Goal: Find specific page/section: Find specific page/section

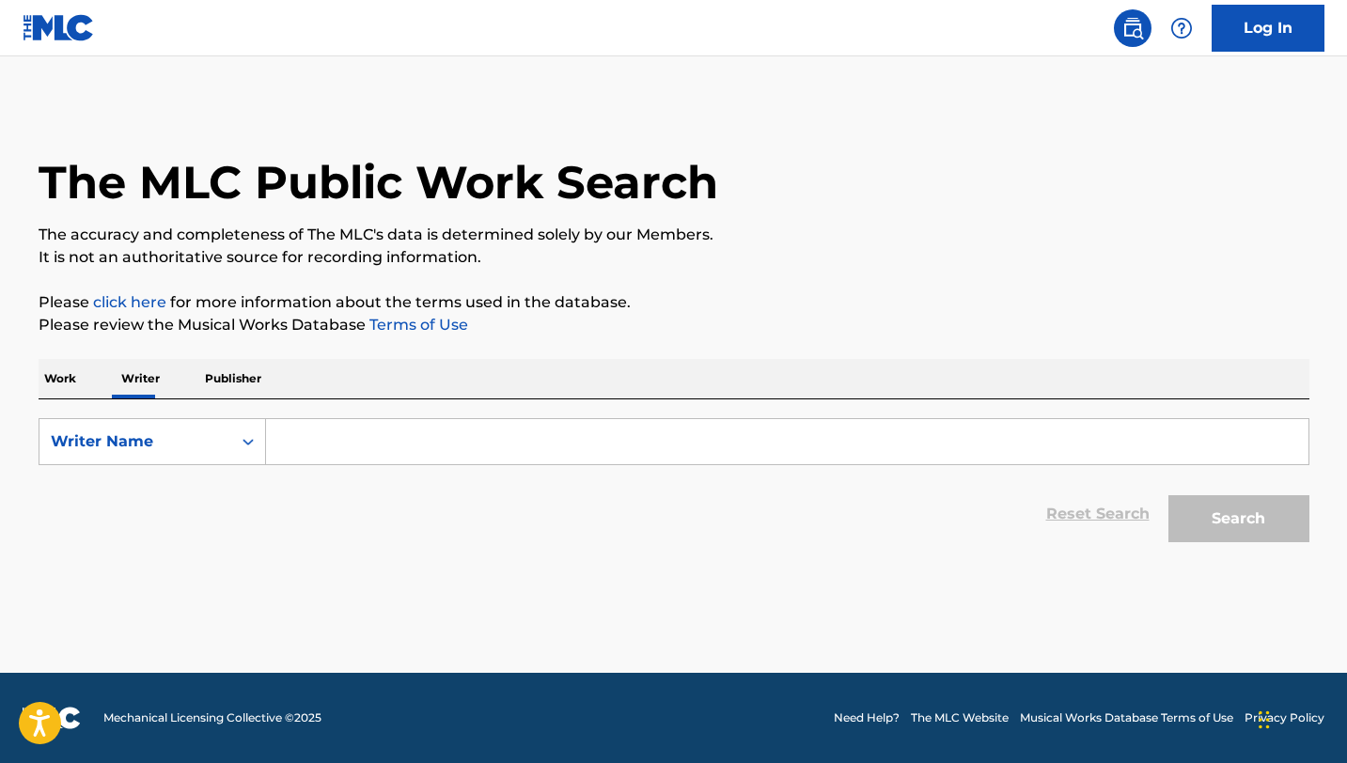
click at [459, 451] on input "Search Form" at bounding box center [787, 441] width 1042 height 45
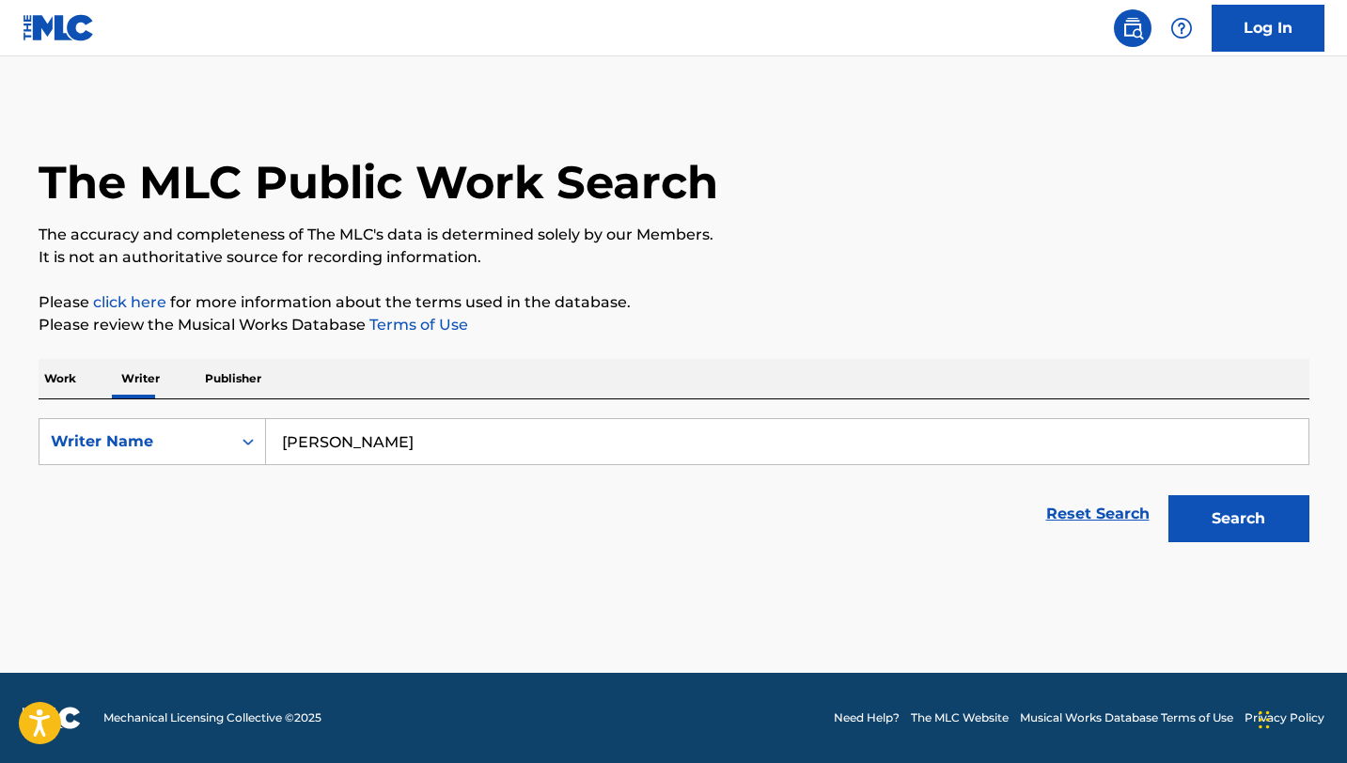
click at [1168, 495] on button "Search" at bounding box center [1238, 518] width 141 height 47
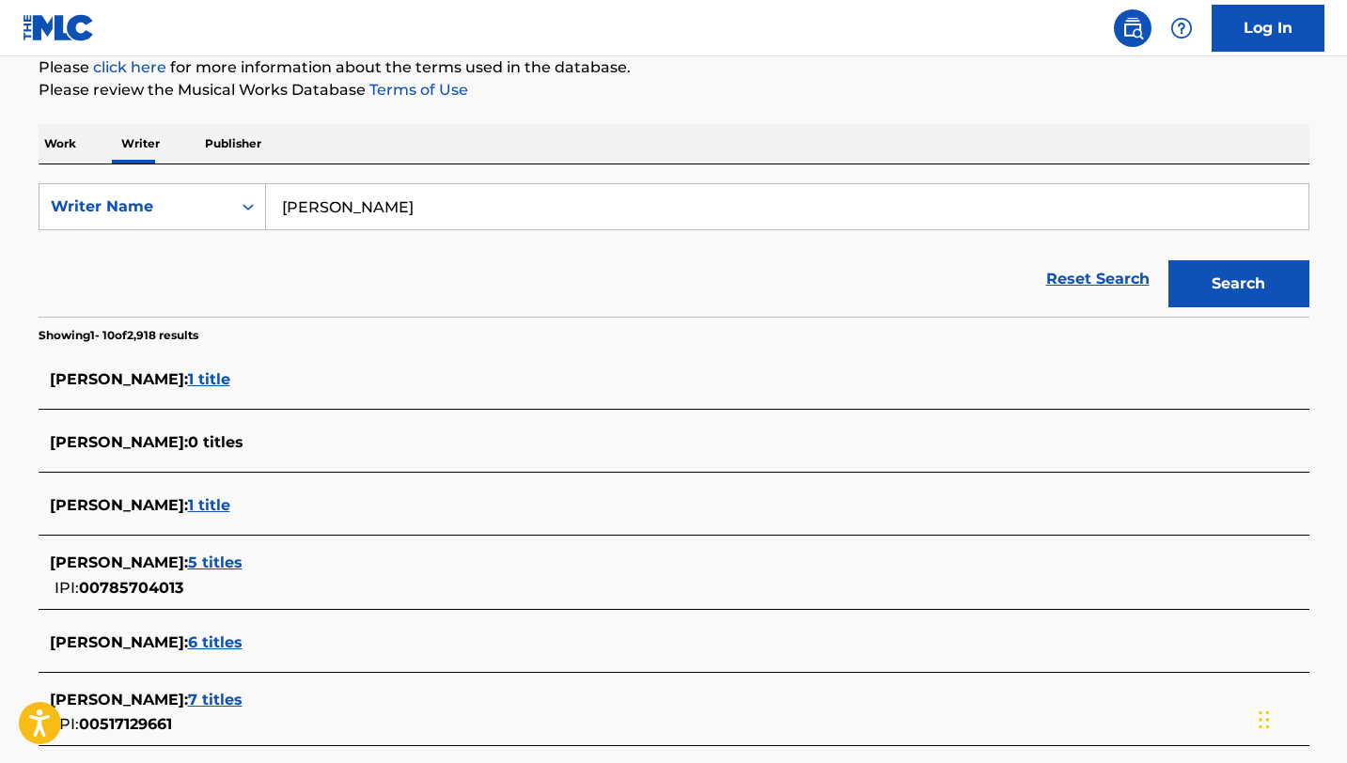
scroll to position [260, 0]
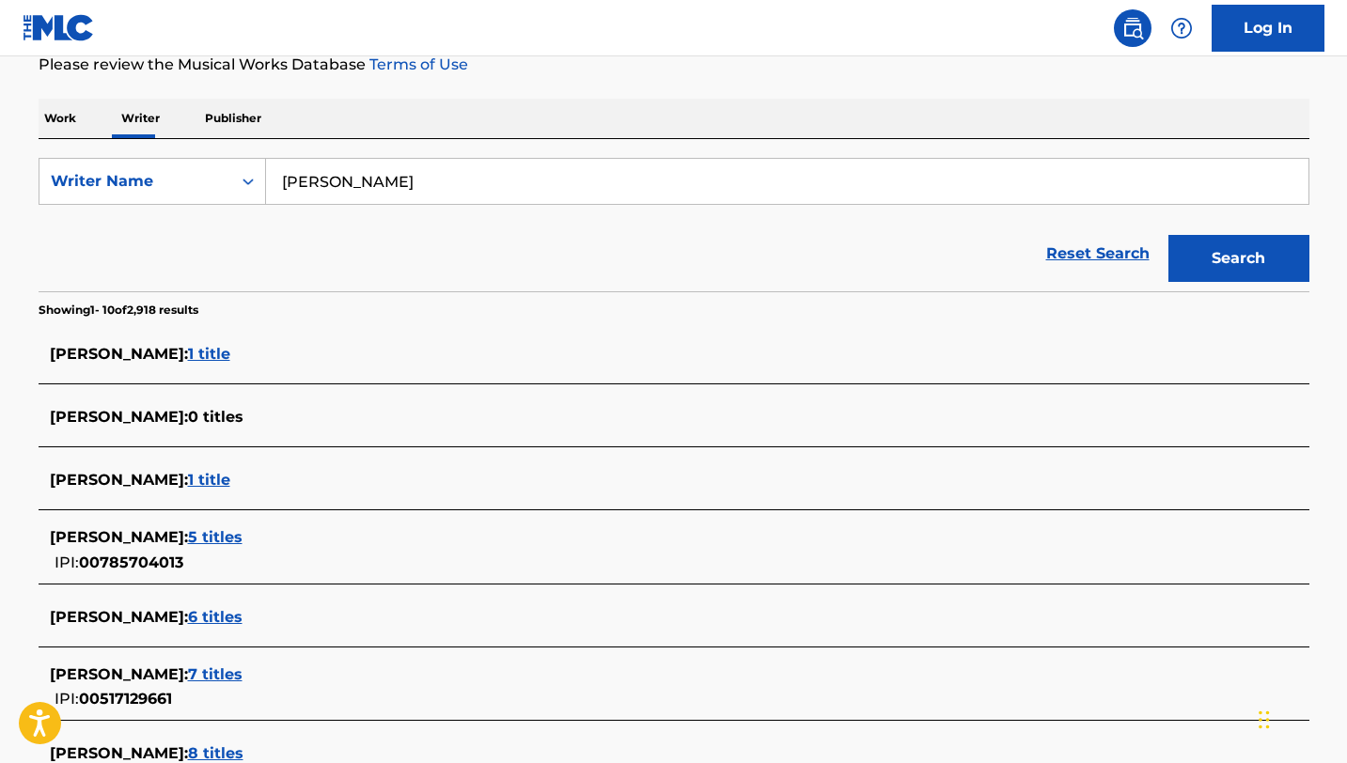
click at [327, 182] on input "[PERSON_NAME]" at bounding box center [787, 181] width 1042 height 45
click at [324, 179] on input "[PERSON_NAME]" at bounding box center [787, 181] width 1042 height 45
click at [324, 180] on input "[PERSON_NAME]" at bounding box center [787, 181] width 1042 height 45
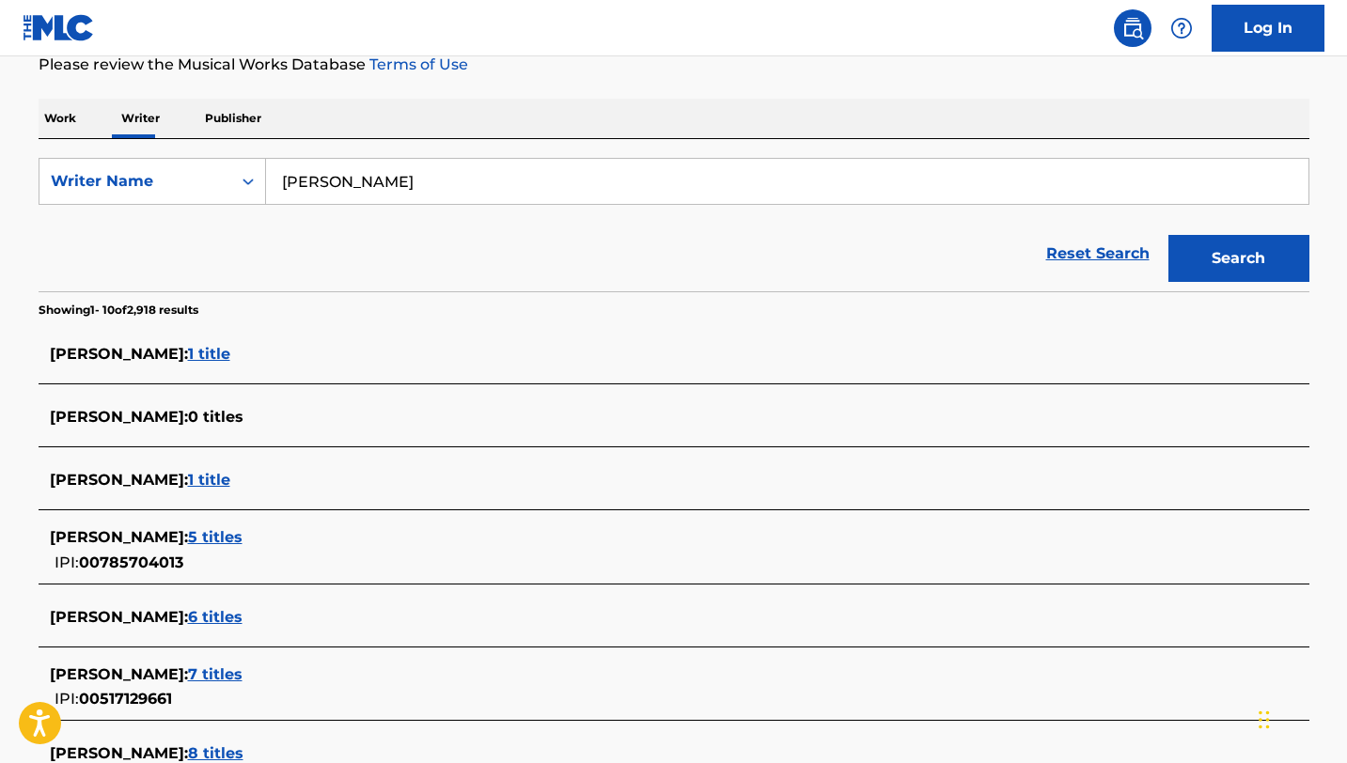
click at [1168, 235] on button "Search" at bounding box center [1238, 258] width 141 height 47
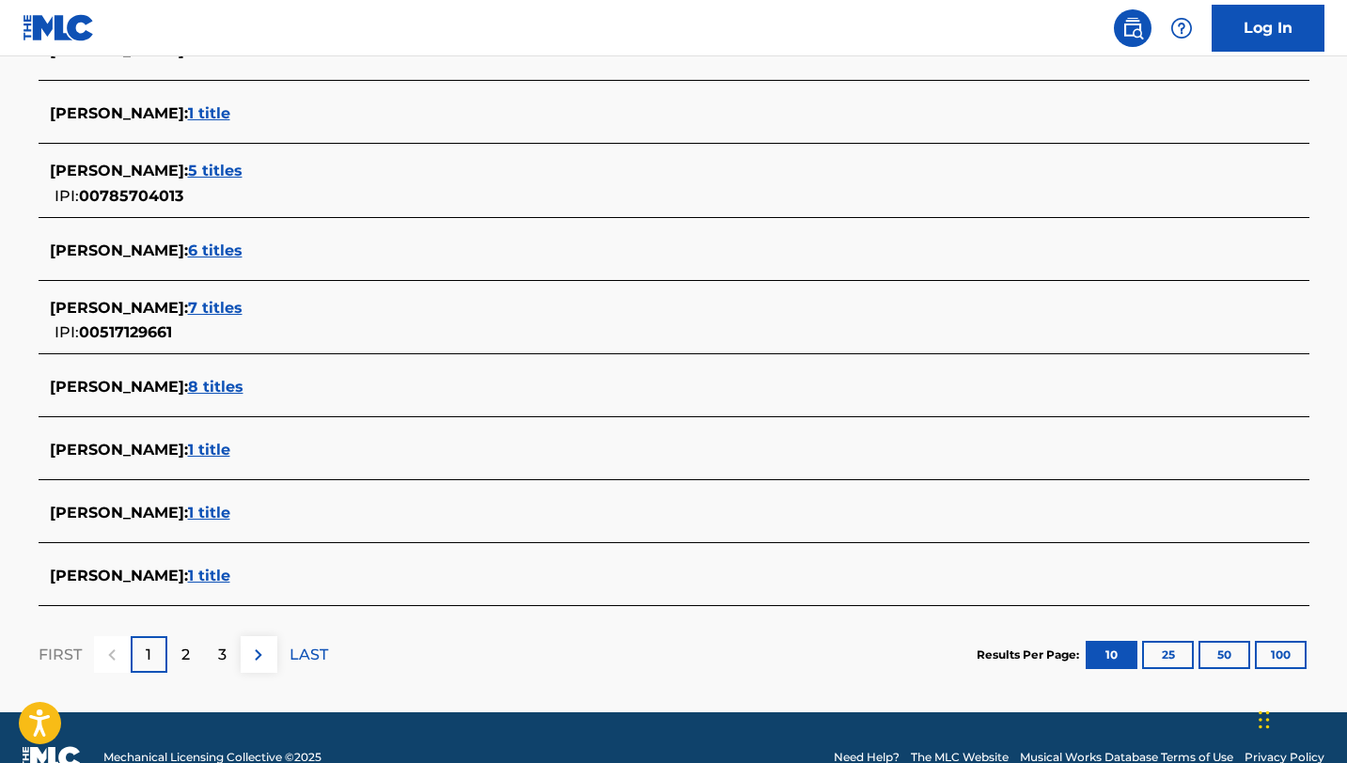
scroll to position [666, 0]
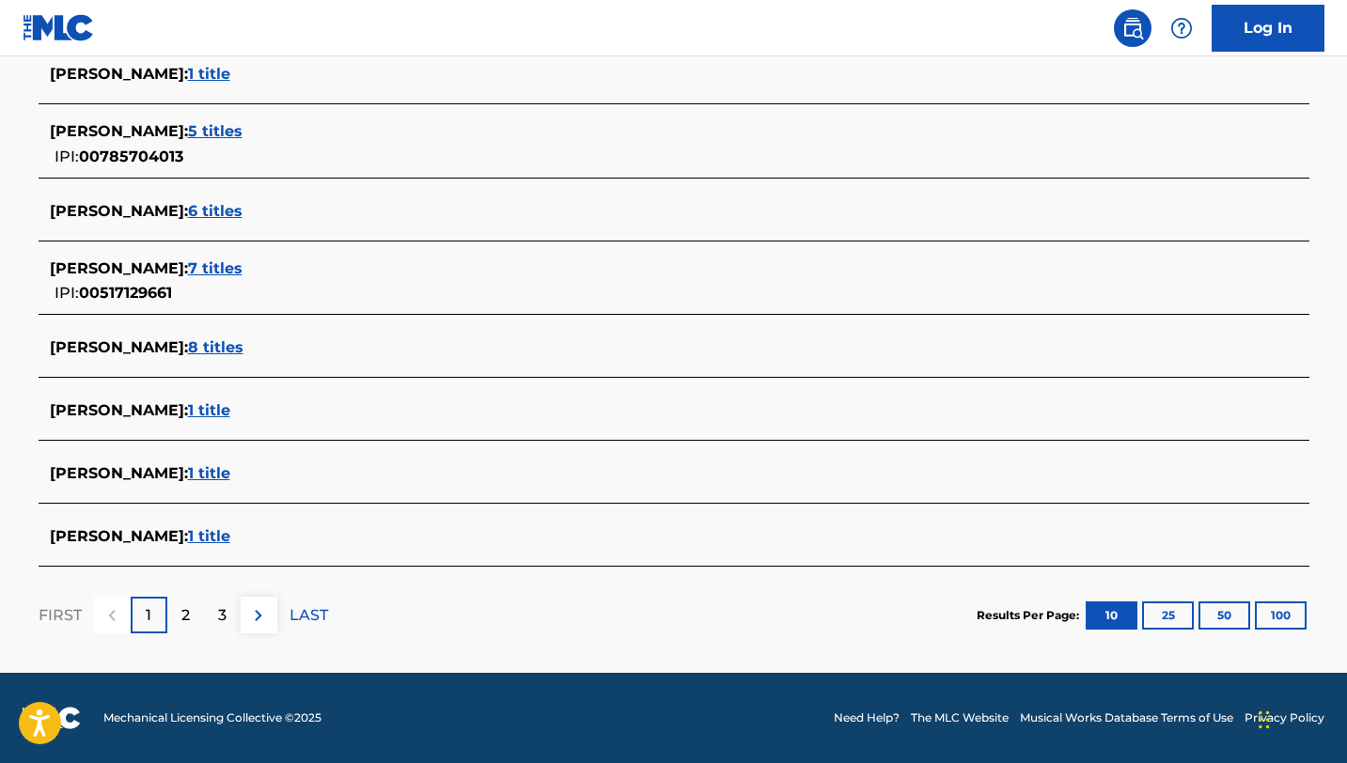
click at [137, 132] on span "[PERSON_NAME] :" at bounding box center [119, 131] width 138 height 18
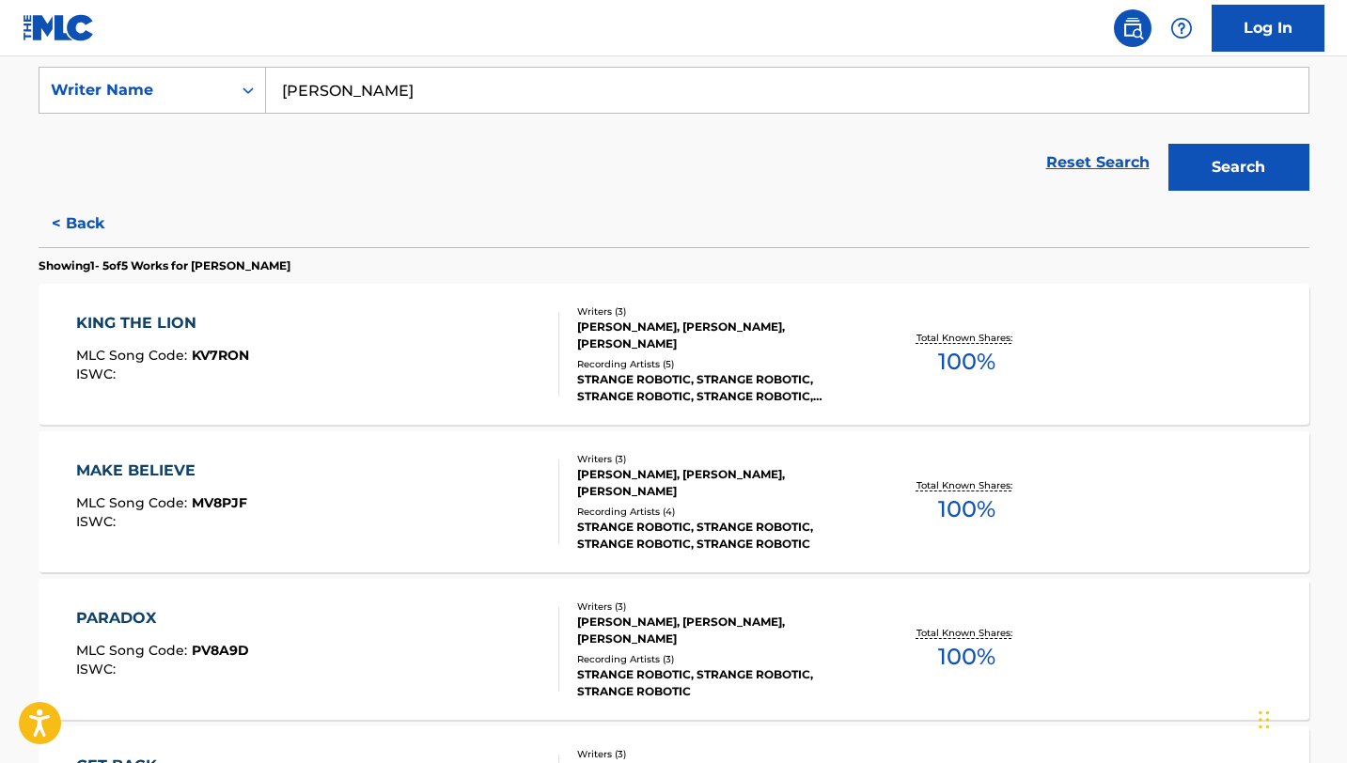
scroll to position [23, 0]
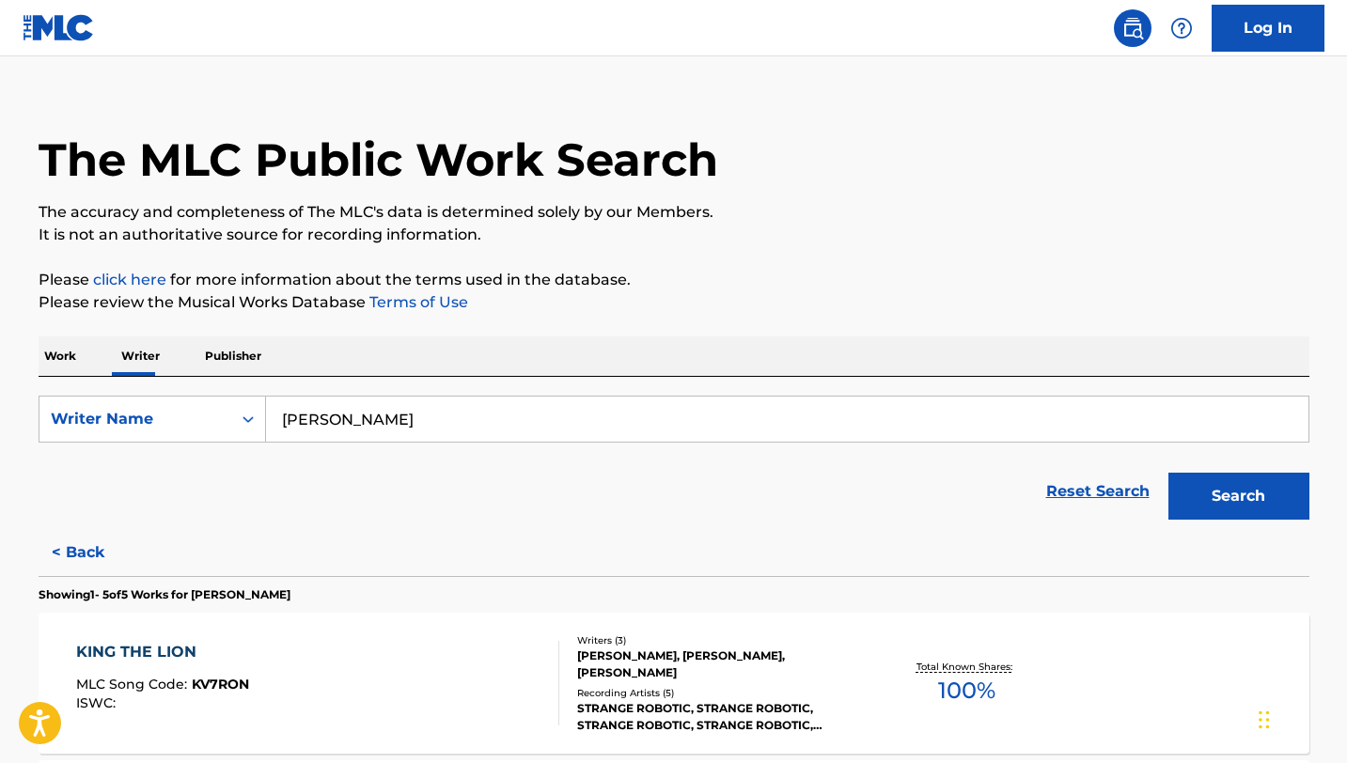
click at [311, 428] on input "[PERSON_NAME]" at bounding box center [787, 419] width 1042 height 45
click at [1168, 473] on button "Search" at bounding box center [1238, 496] width 141 height 47
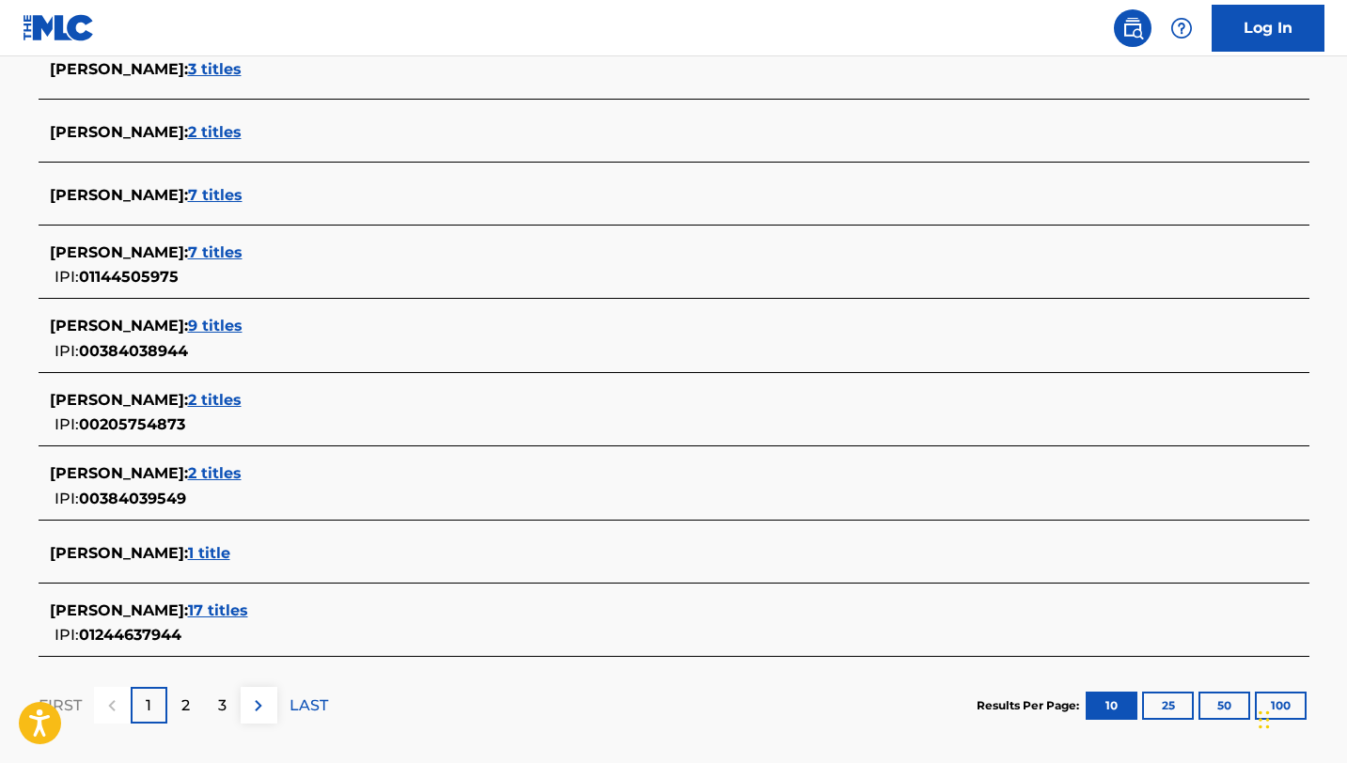
scroll to position [622, 0]
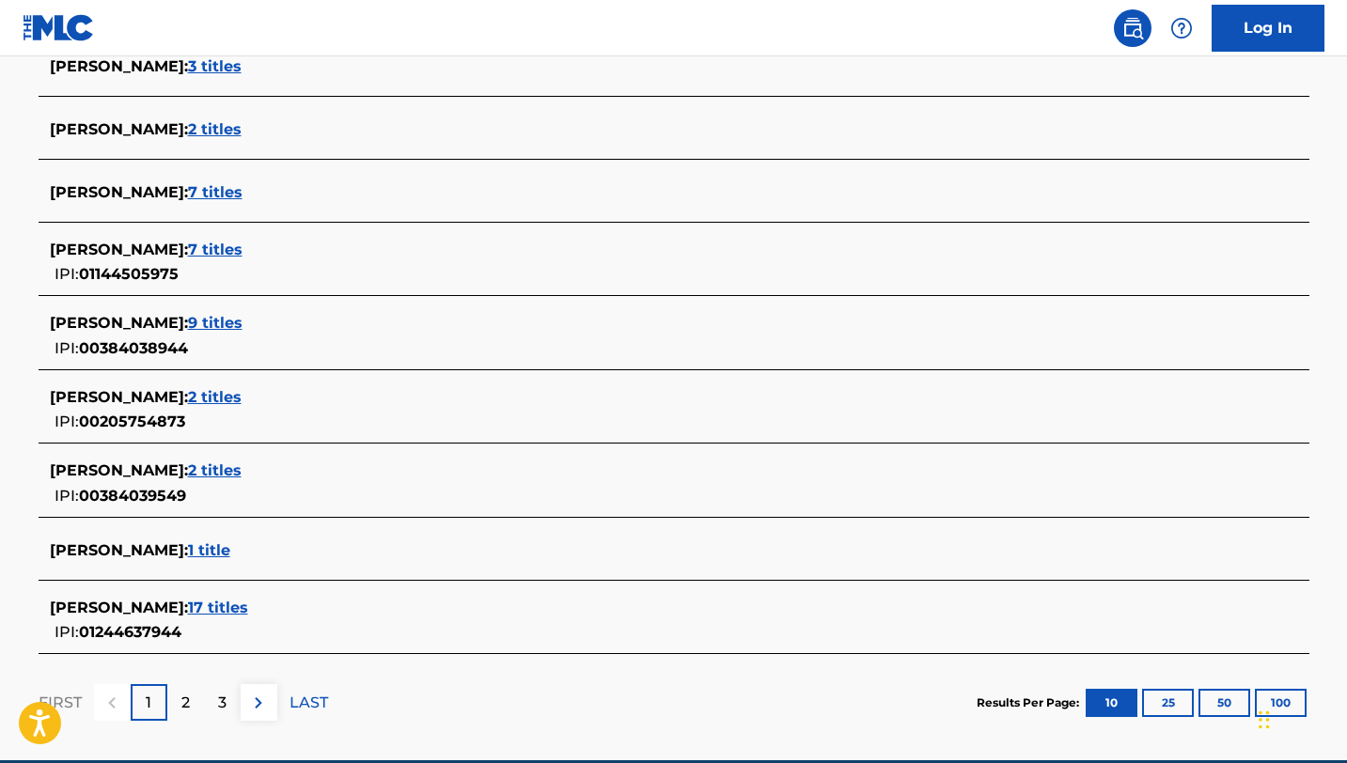
click at [154, 611] on span "[PERSON_NAME] :" at bounding box center [119, 608] width 138 height 18
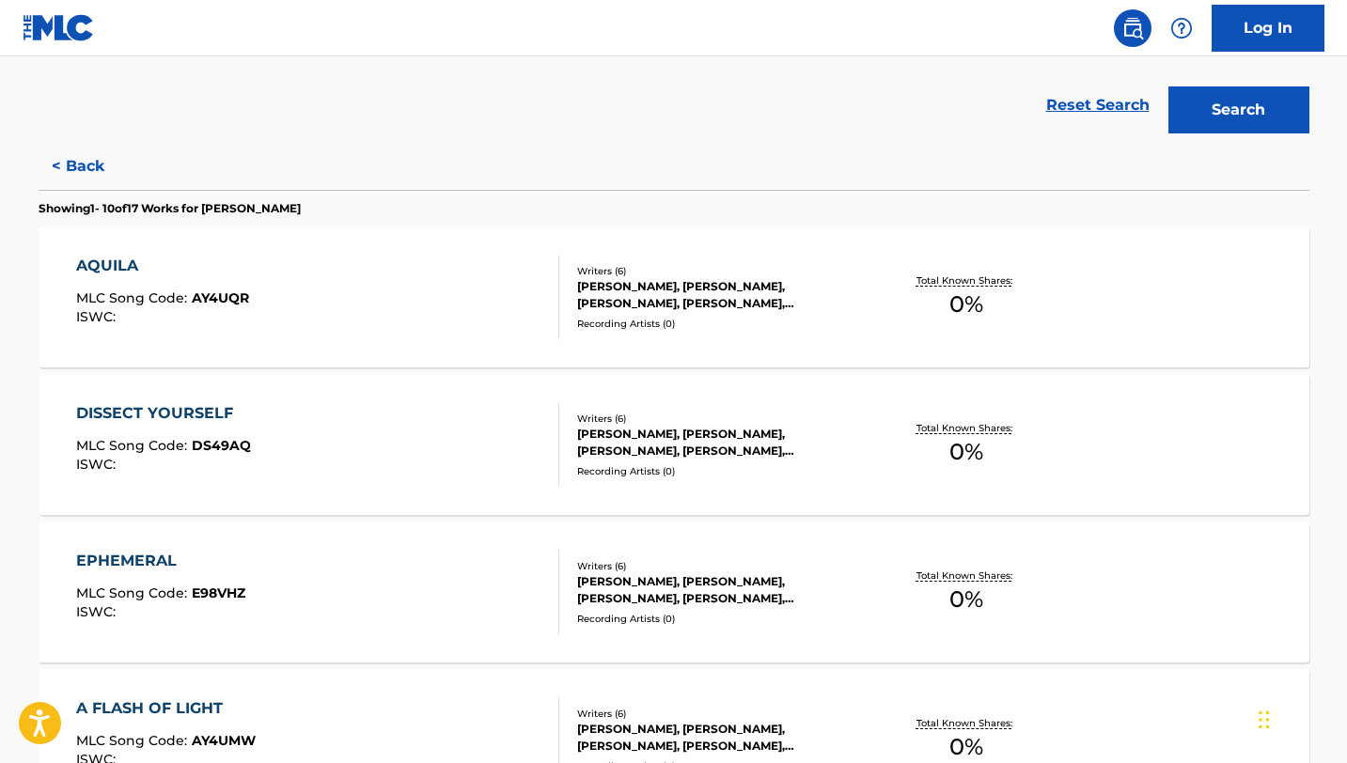
scroll to position [410, 0]
click at [317, 104] on div "Reset Search Search" at bounding box center [674, 104] width 1271 height 75
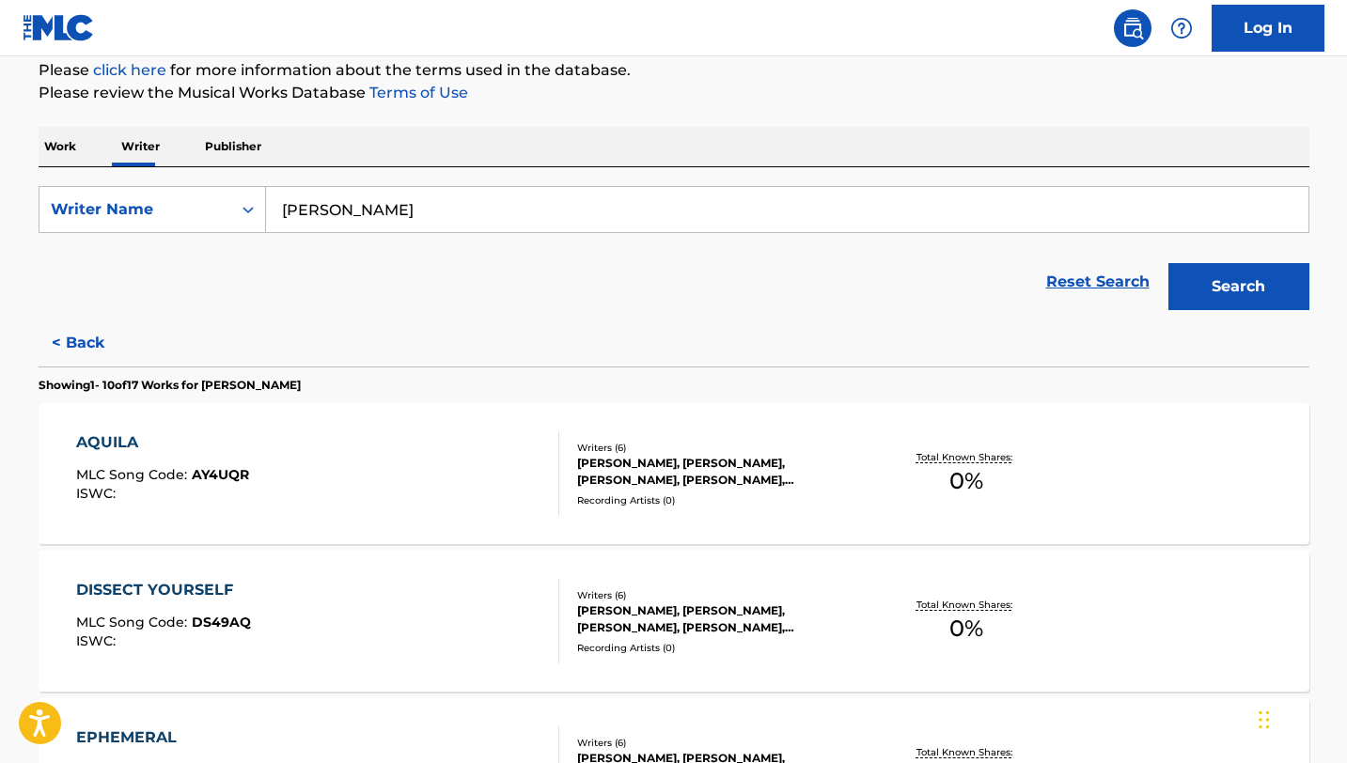
scroll to position [0, 0]
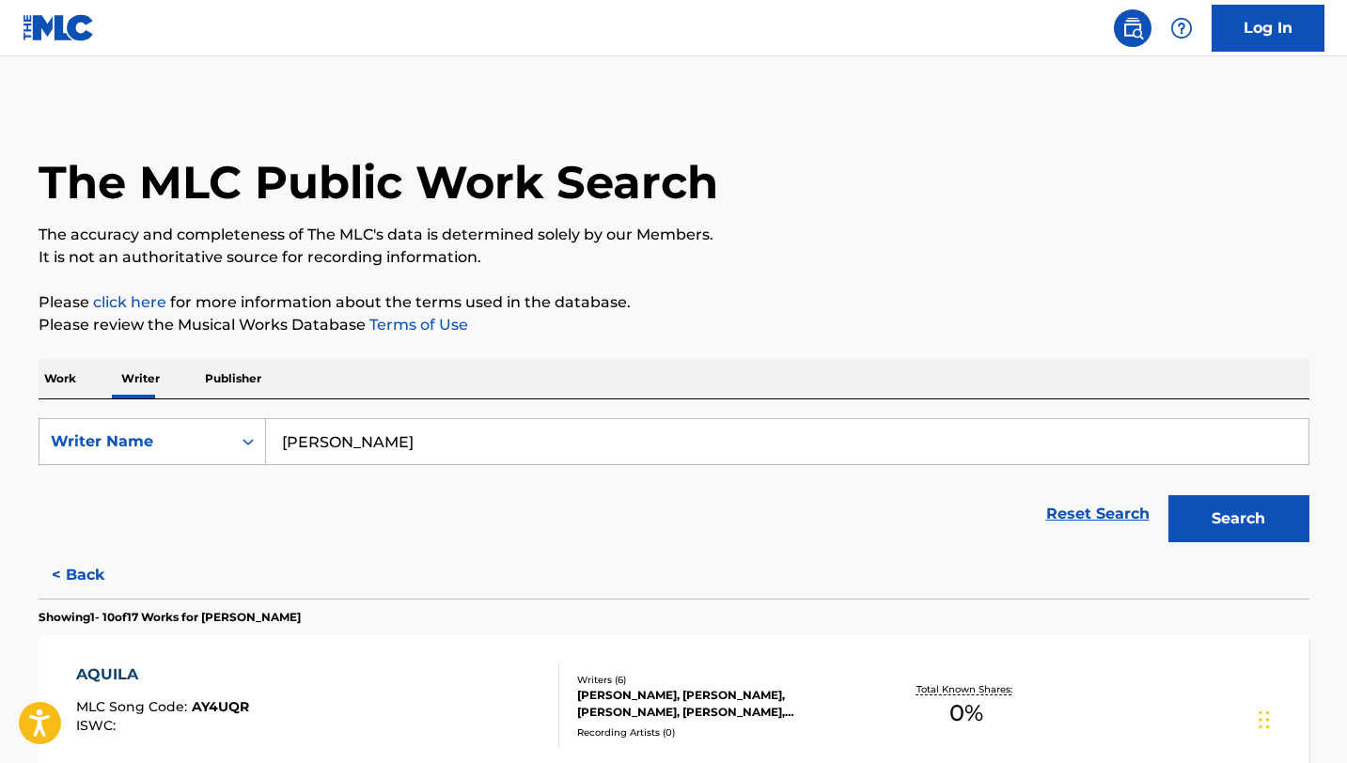
click at [321, 435] on input "[PERSON_NAME]" at bounding box center [787, 441] width 1042 height 45
click at [1168, 495] on button "Search" at bounding box center [1238, 518] width 141 height 47
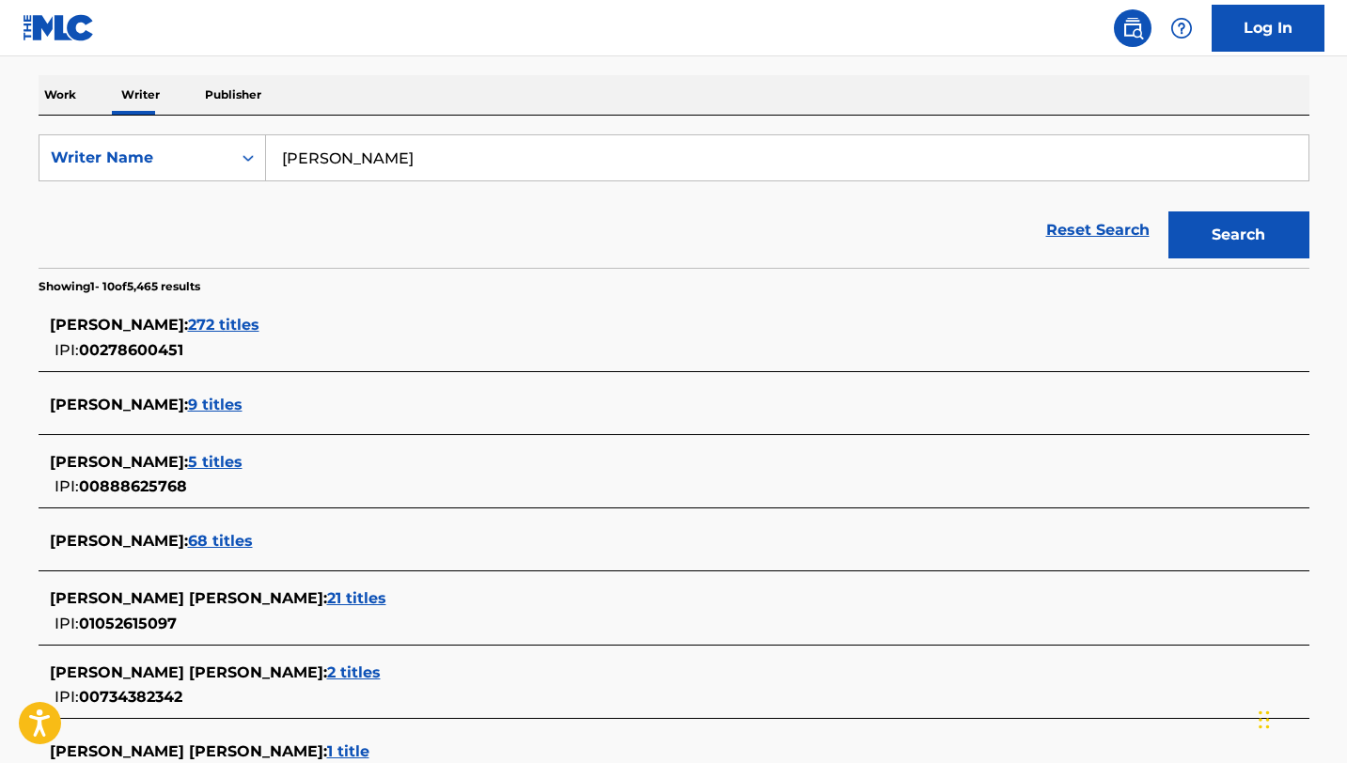
scroll to position [287, 0]
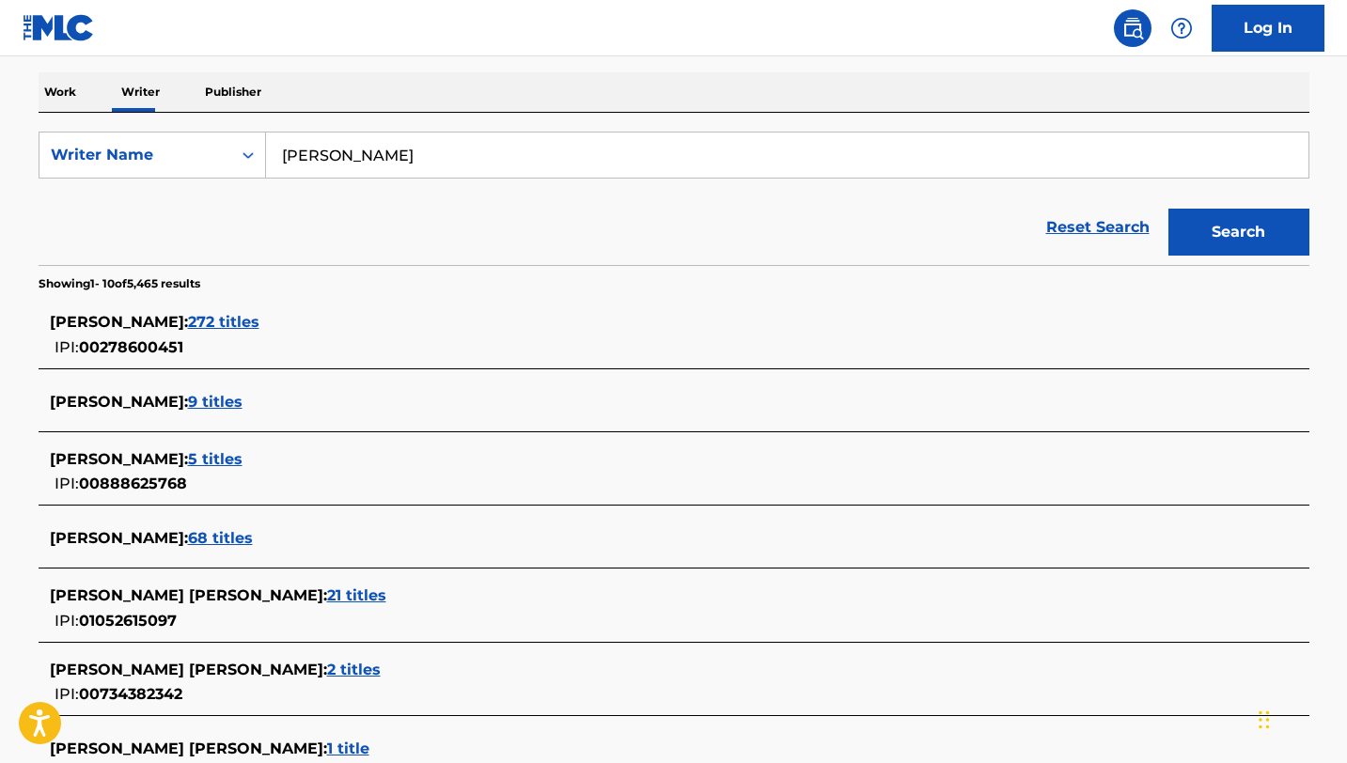
click at [114, 401] on span "[PERSON_NAME] :" at bounding box center [119, 402] width 138 height 18
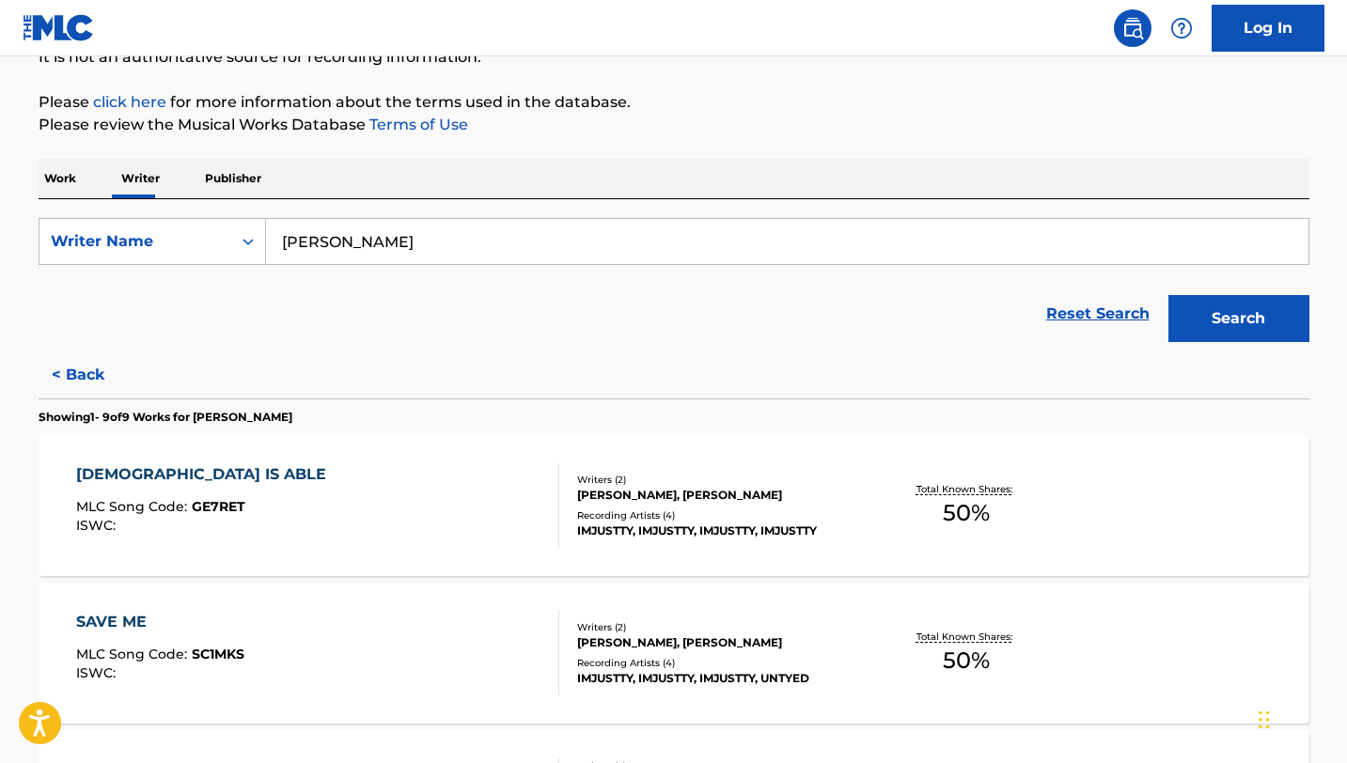
scroll to position [0, 0]
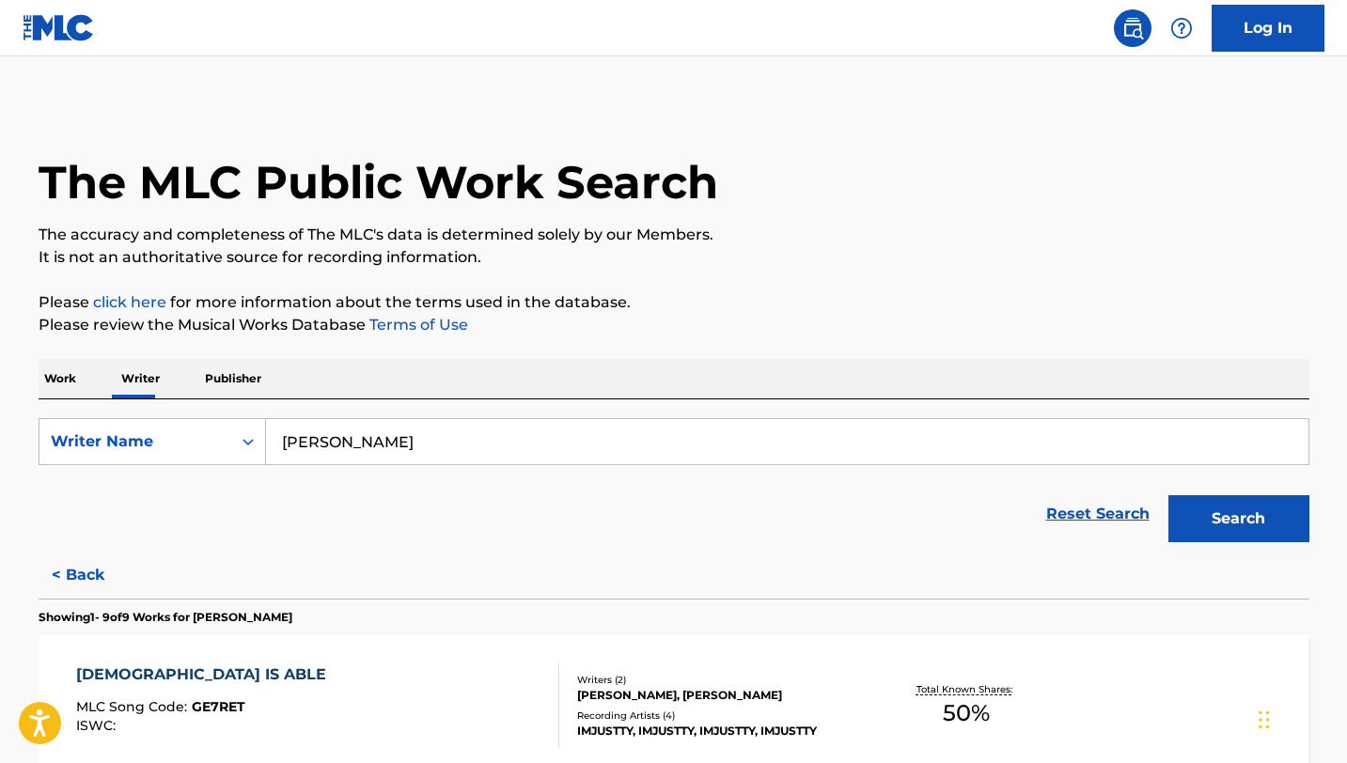
click at [388, 445] on input "[PERSON_NAME]" at bounding box center [787, 441] width 1042 height 45
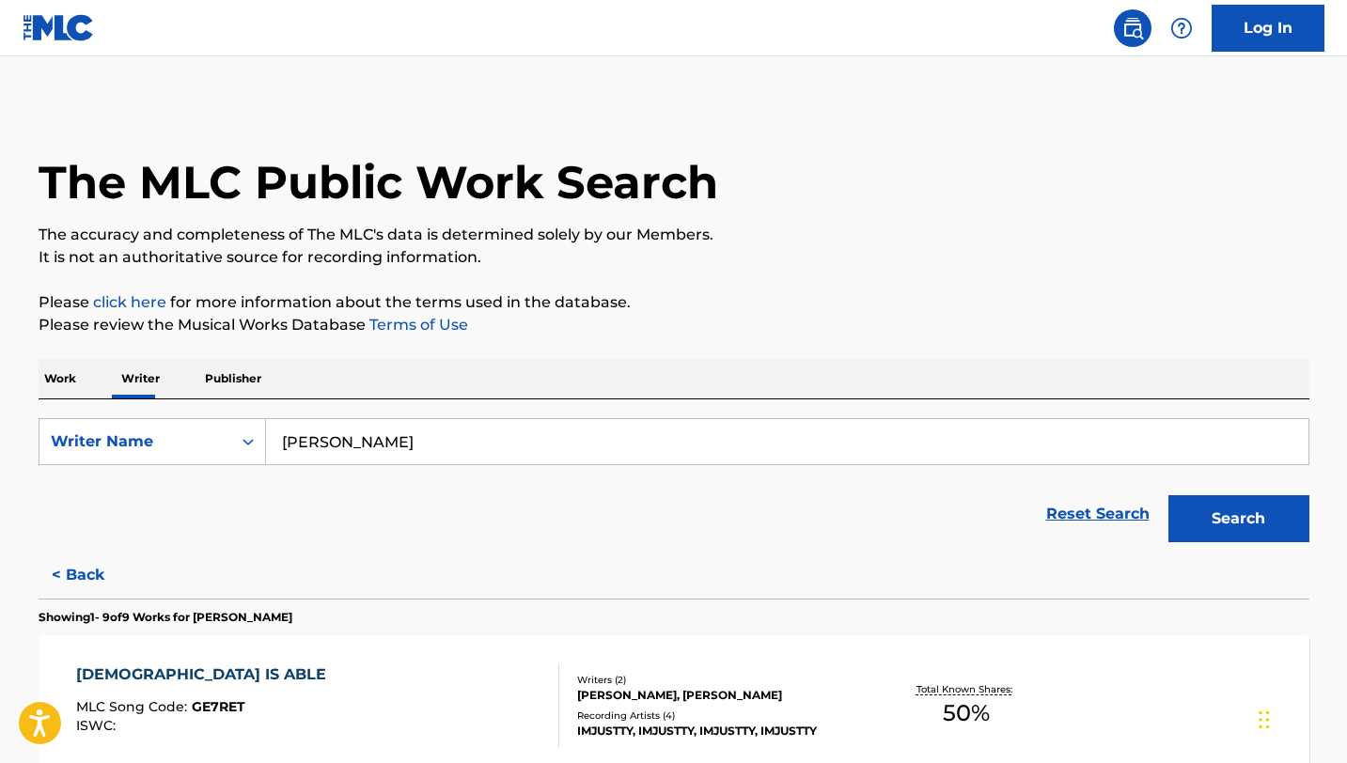
type input "[PERSON_NAME]"
click at [1168, 495] on button "Search" at bounding box center [1238, 518] width 141 height 47
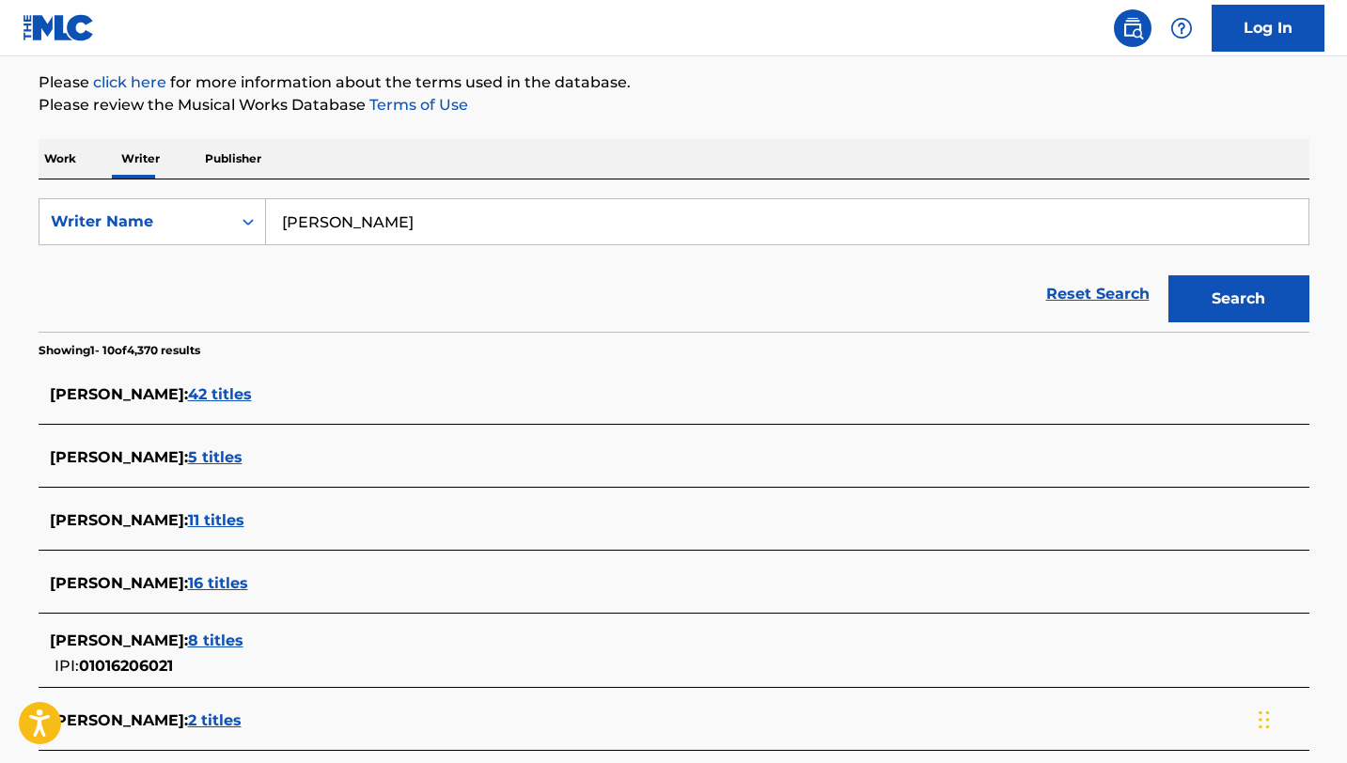
scroll to position [227, 0]
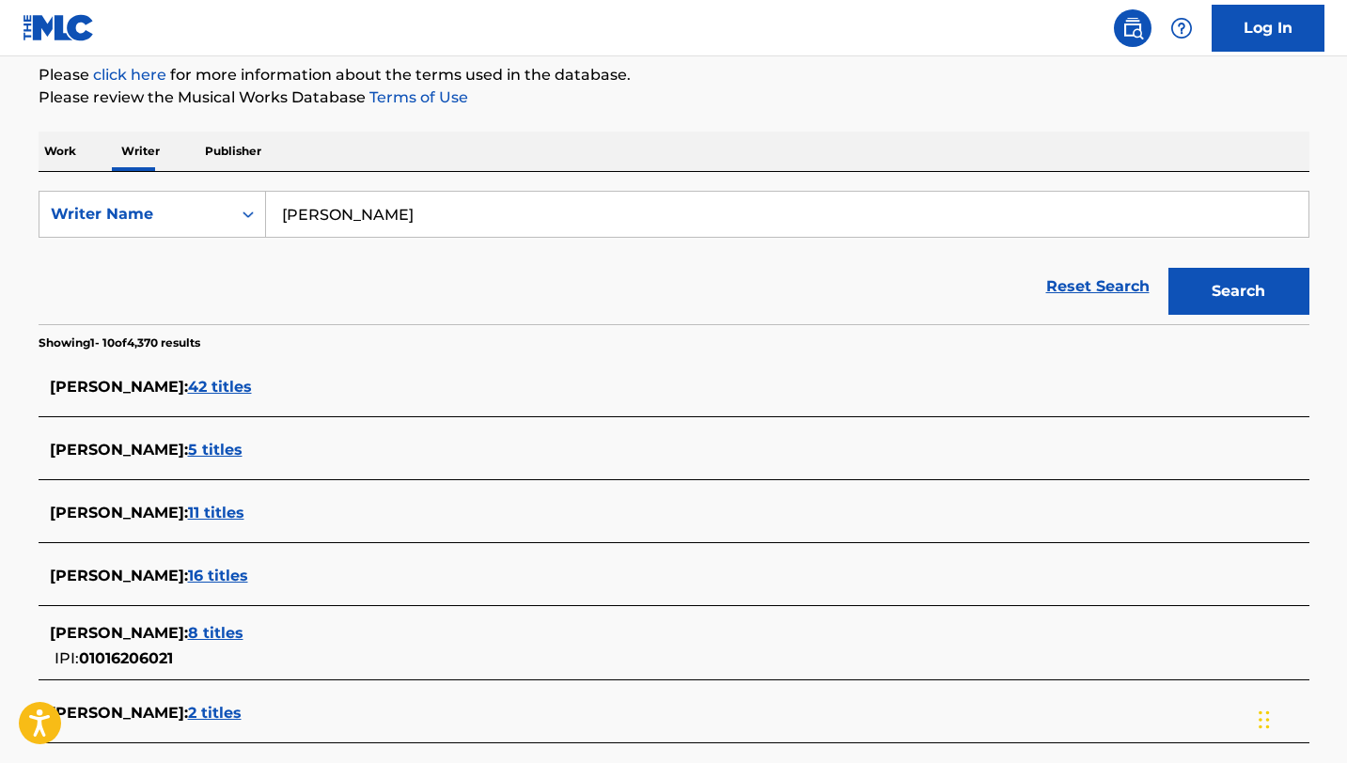
click at [142, 580] on span "[PERSON_NAME] :" at bounding box center [119, 576] width 138 height 18
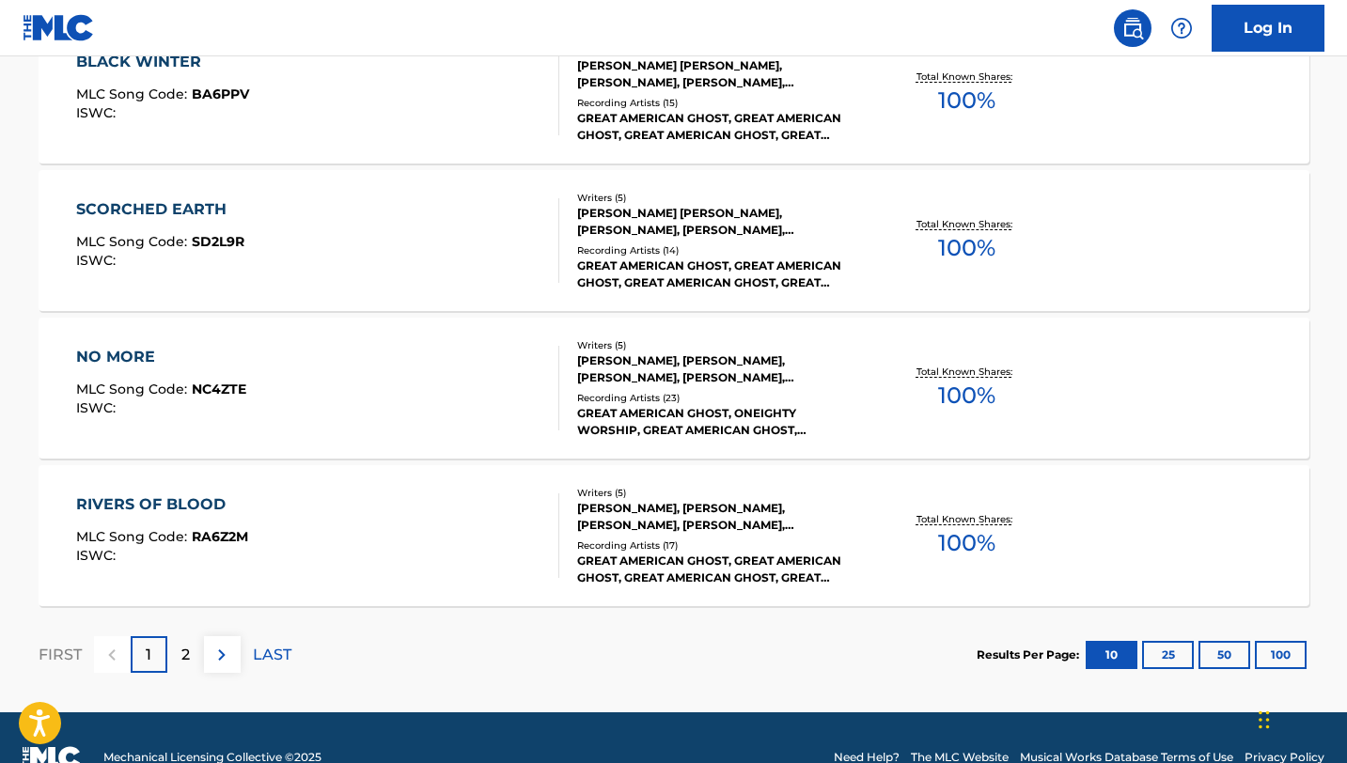
scroll to position [1517, 0]
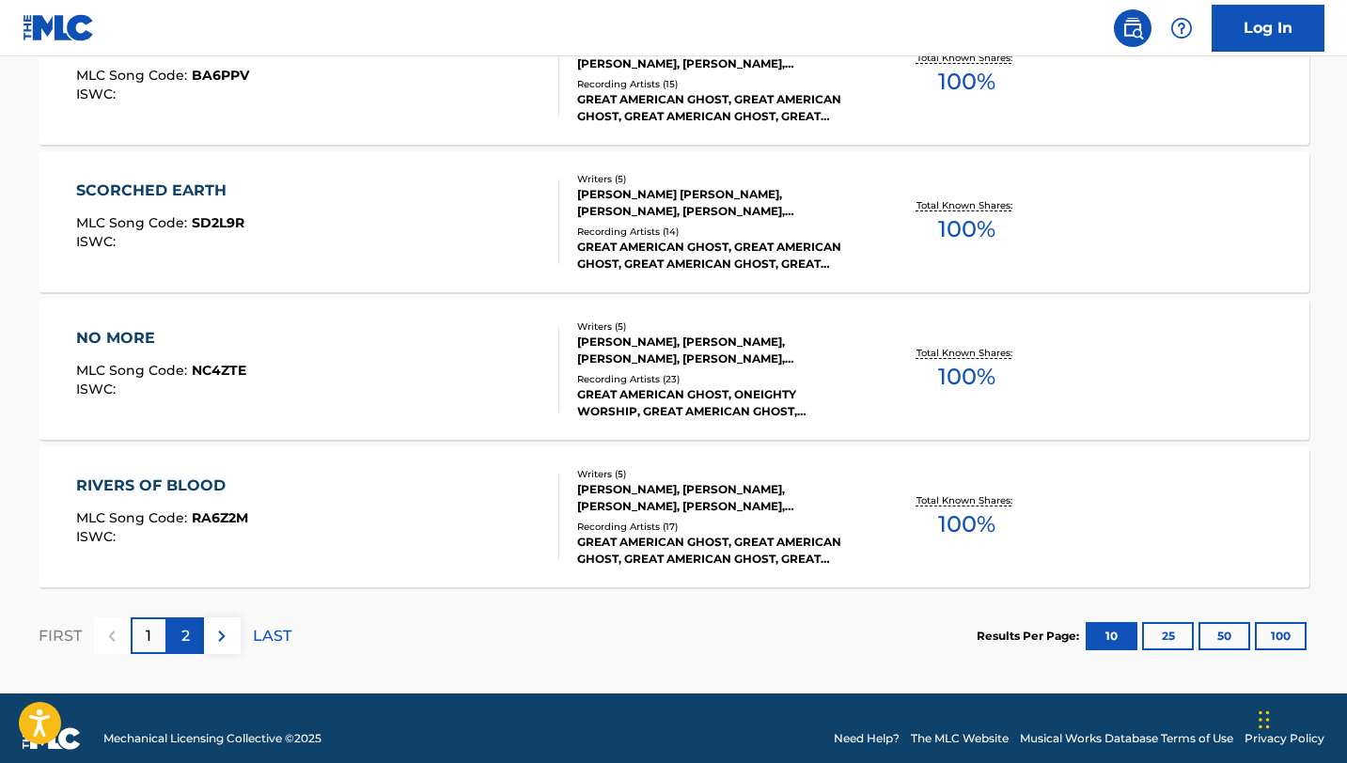
click at [185, 633] on p "2" at bounding box center [185, 636] width 8 height 23
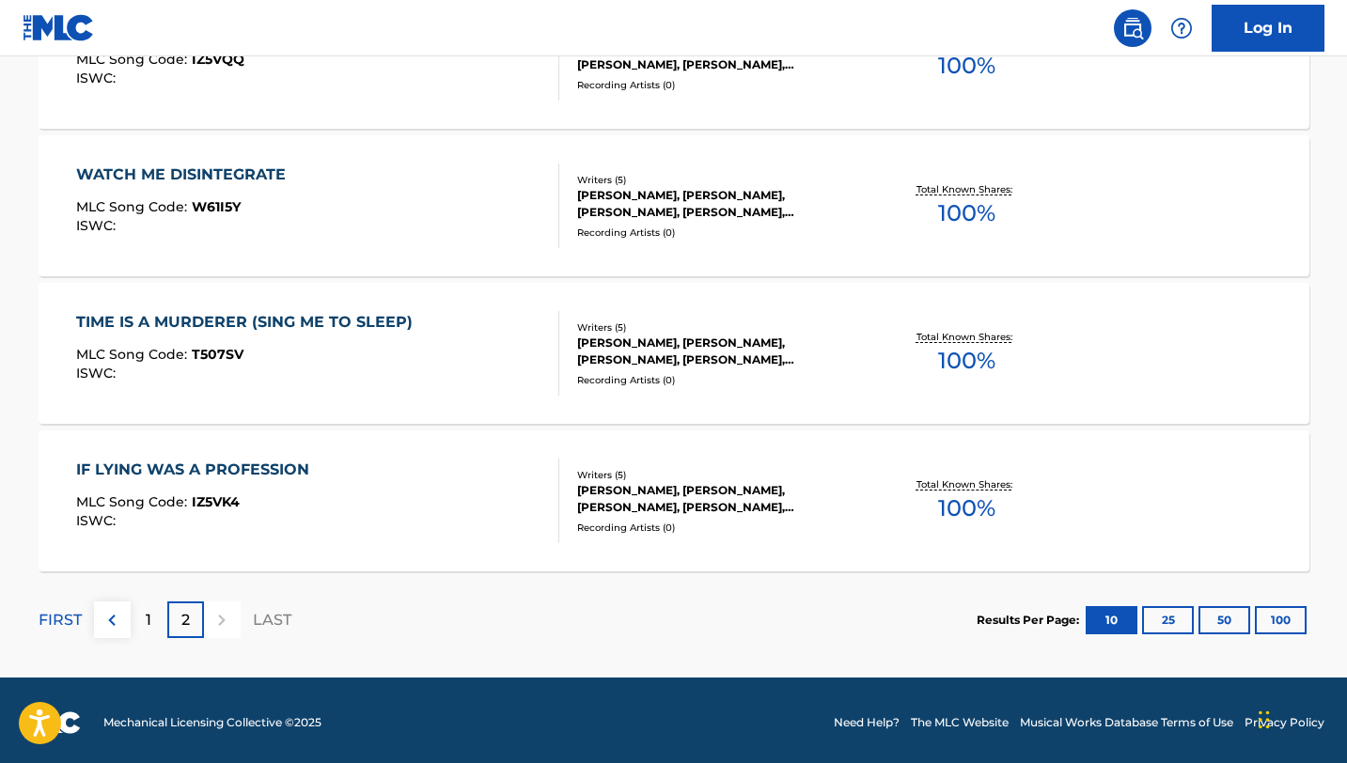
scroll to position [947, 0]
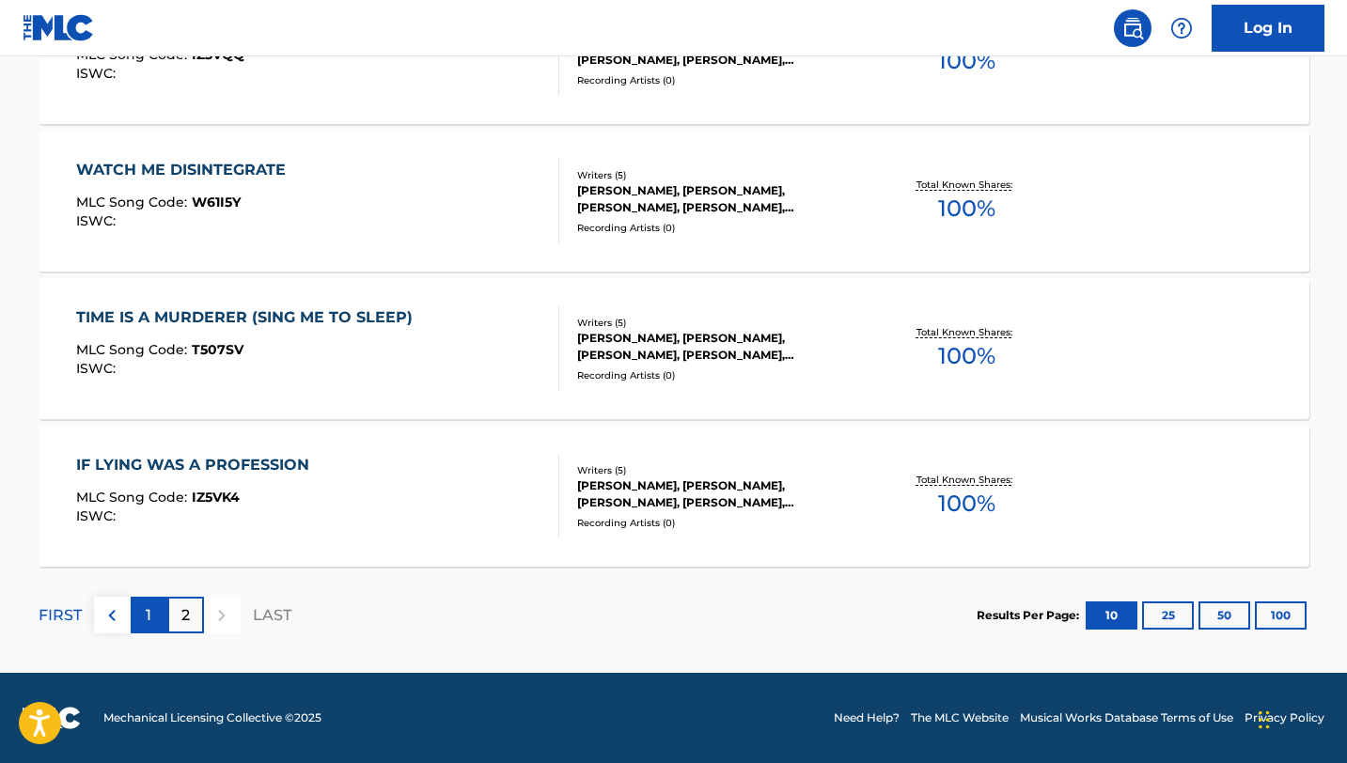
click at [148, 616] on p "1" at bounding box center [149, 615] width 6 height 23
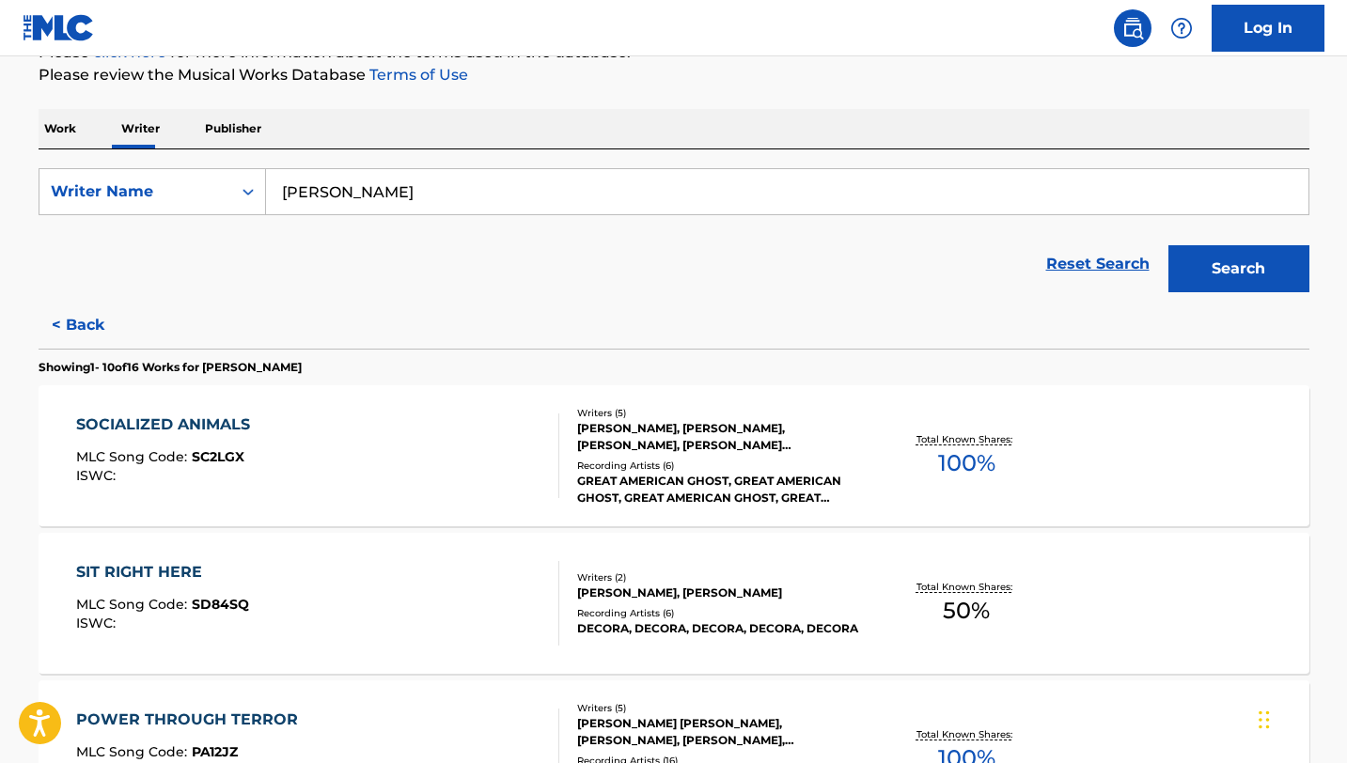
scroll to position [0, 0]
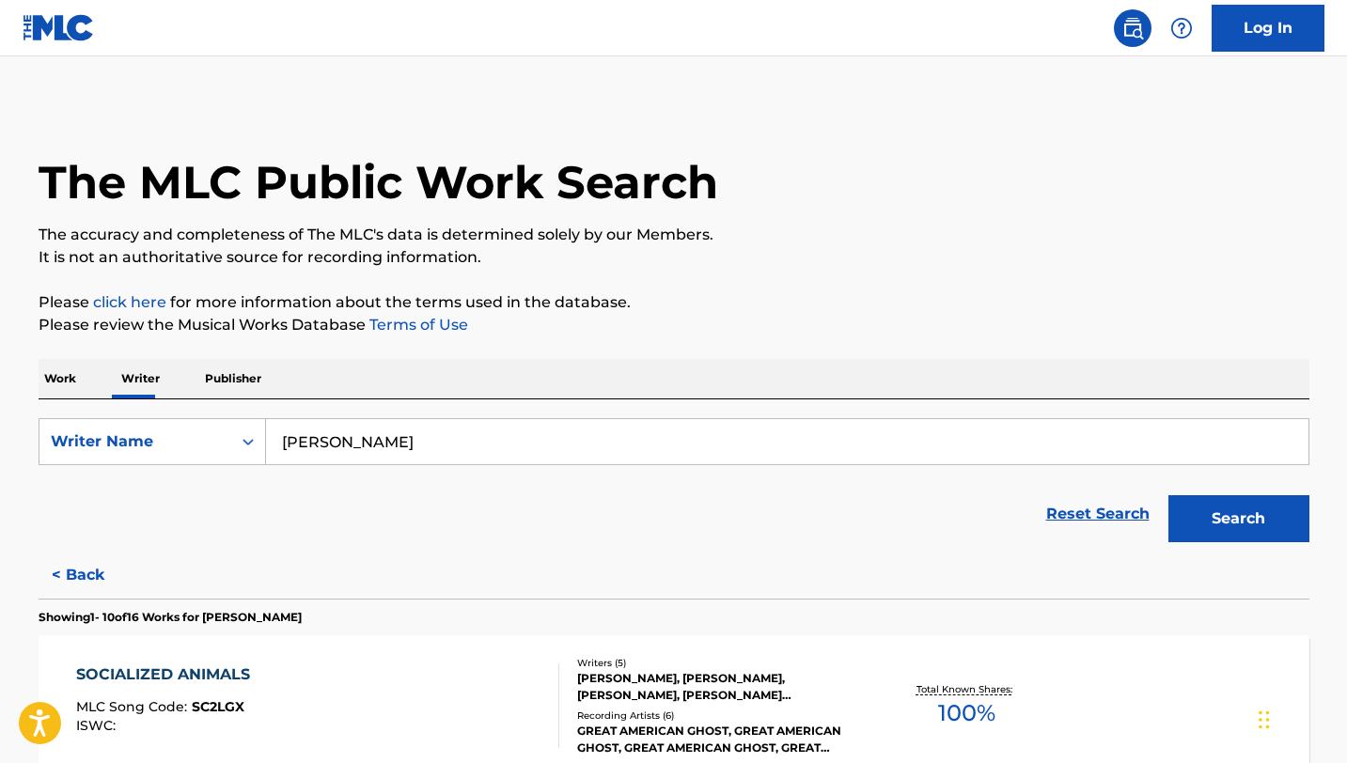
click at [438, 448] on input "[PERSON_NAME]" at bounding box center [787, 441] width 1042 height 45
click at [1168, 495] on button "Search" at bounding box center [1238, 518] width 141 height 47
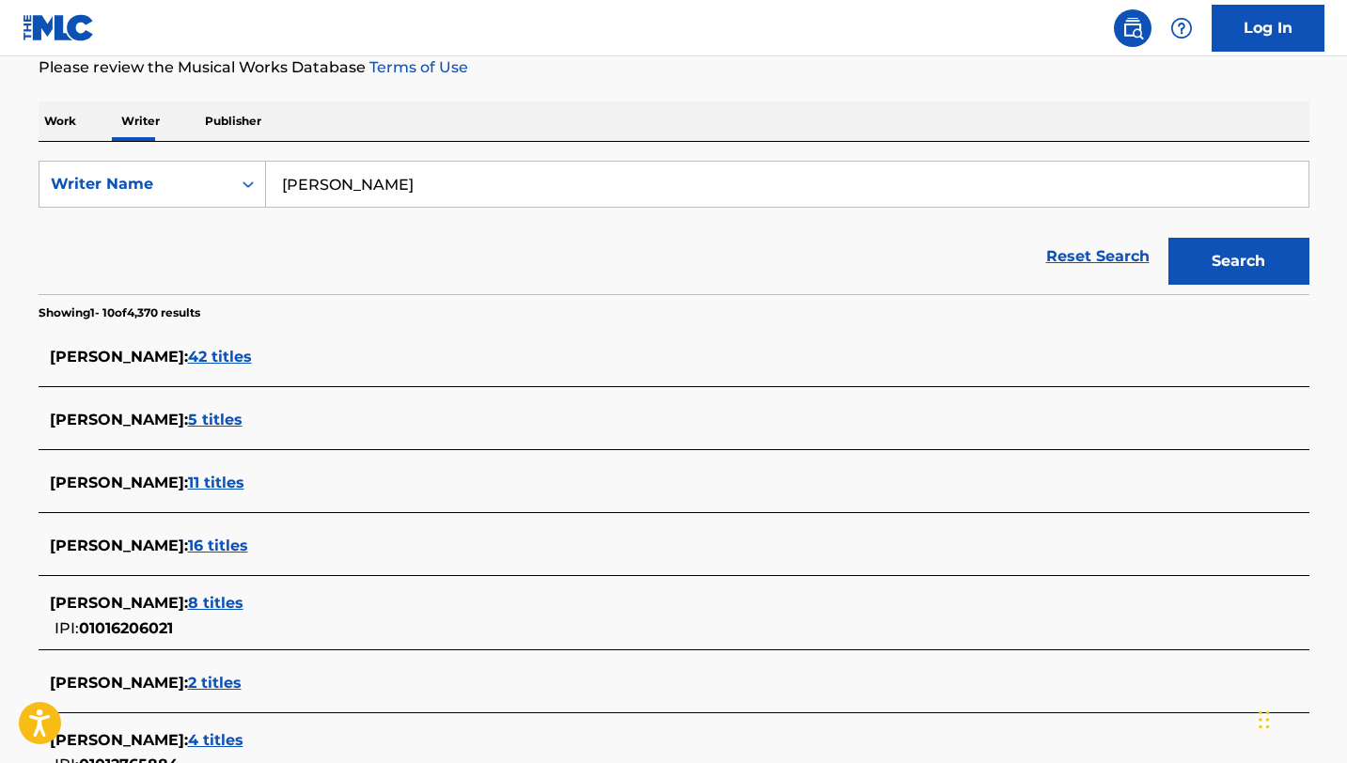
scroll to position [265, 0]
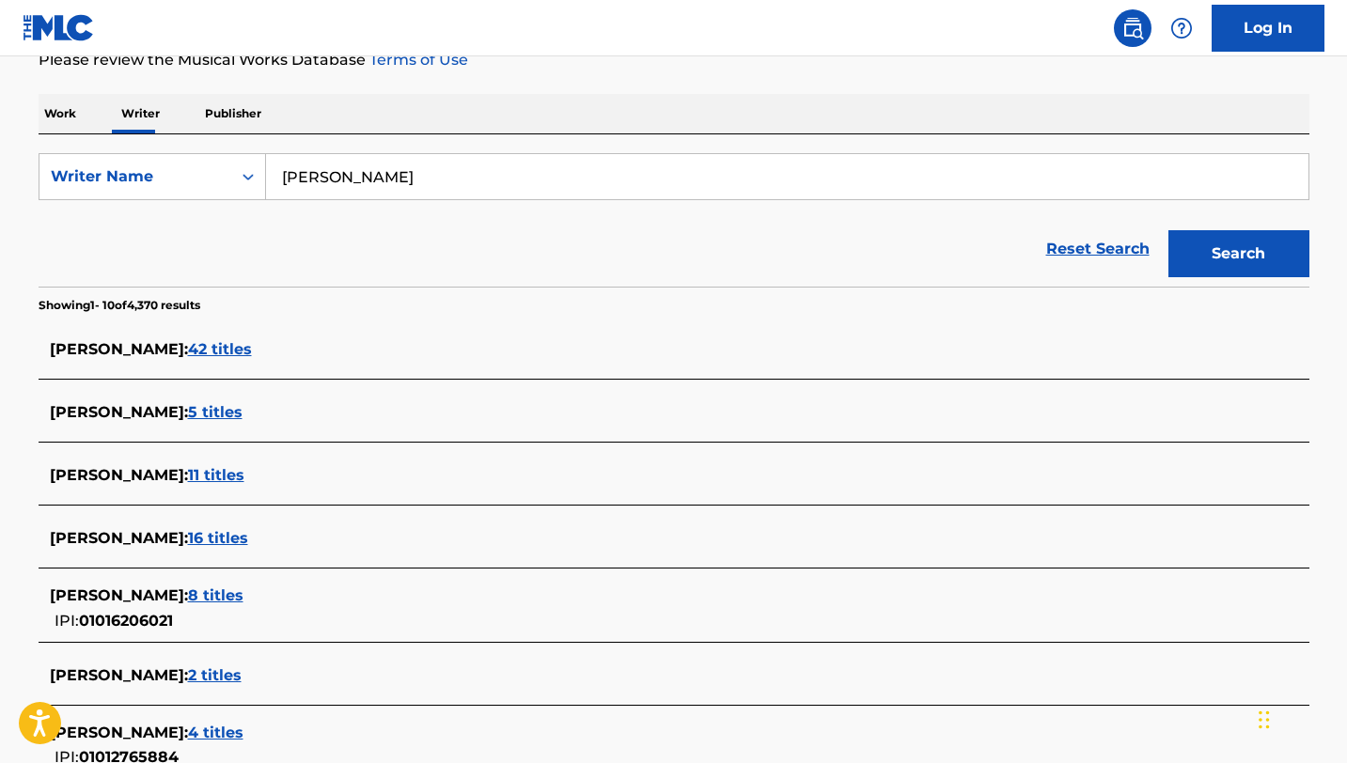
click at [188, 596] on span "[PERSON_NAME] :" at bounding box center [119, 596] width 138 height 18
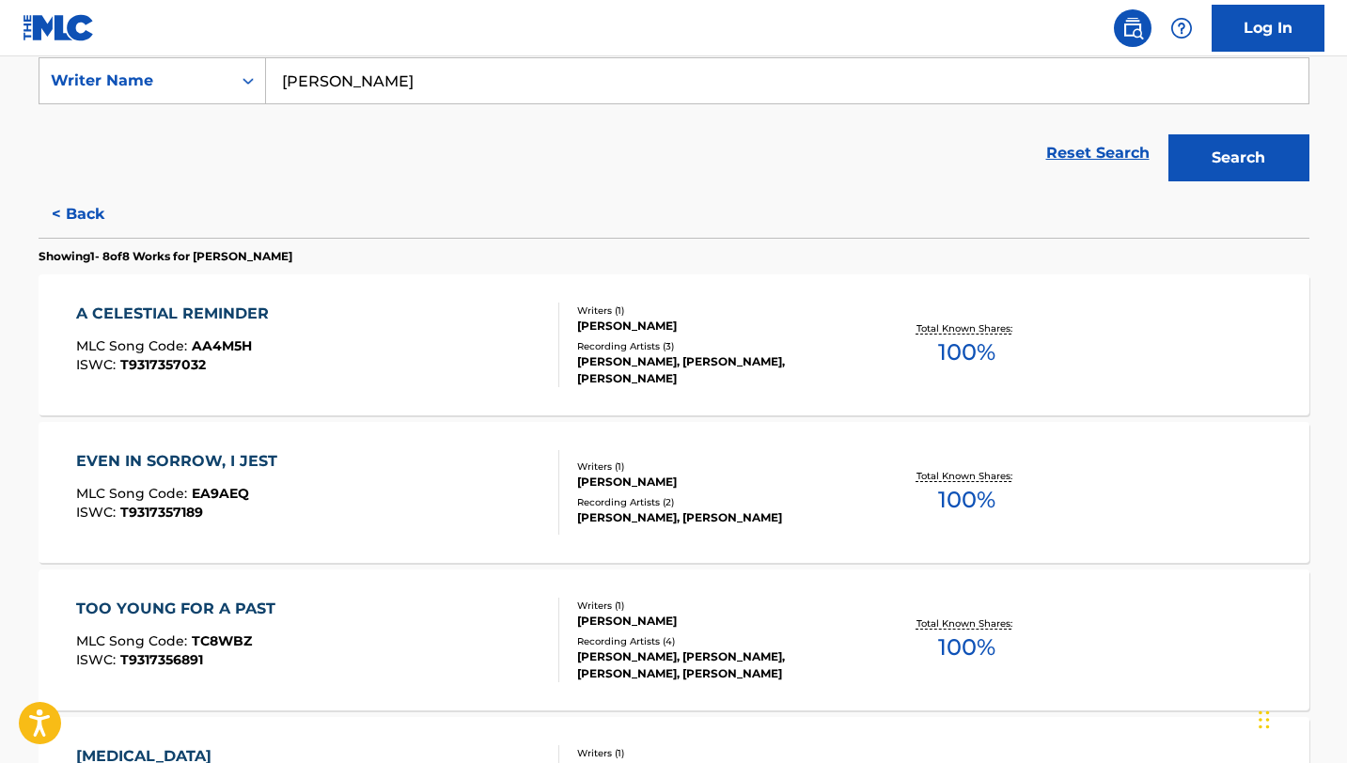
scroll to position [354, 0]
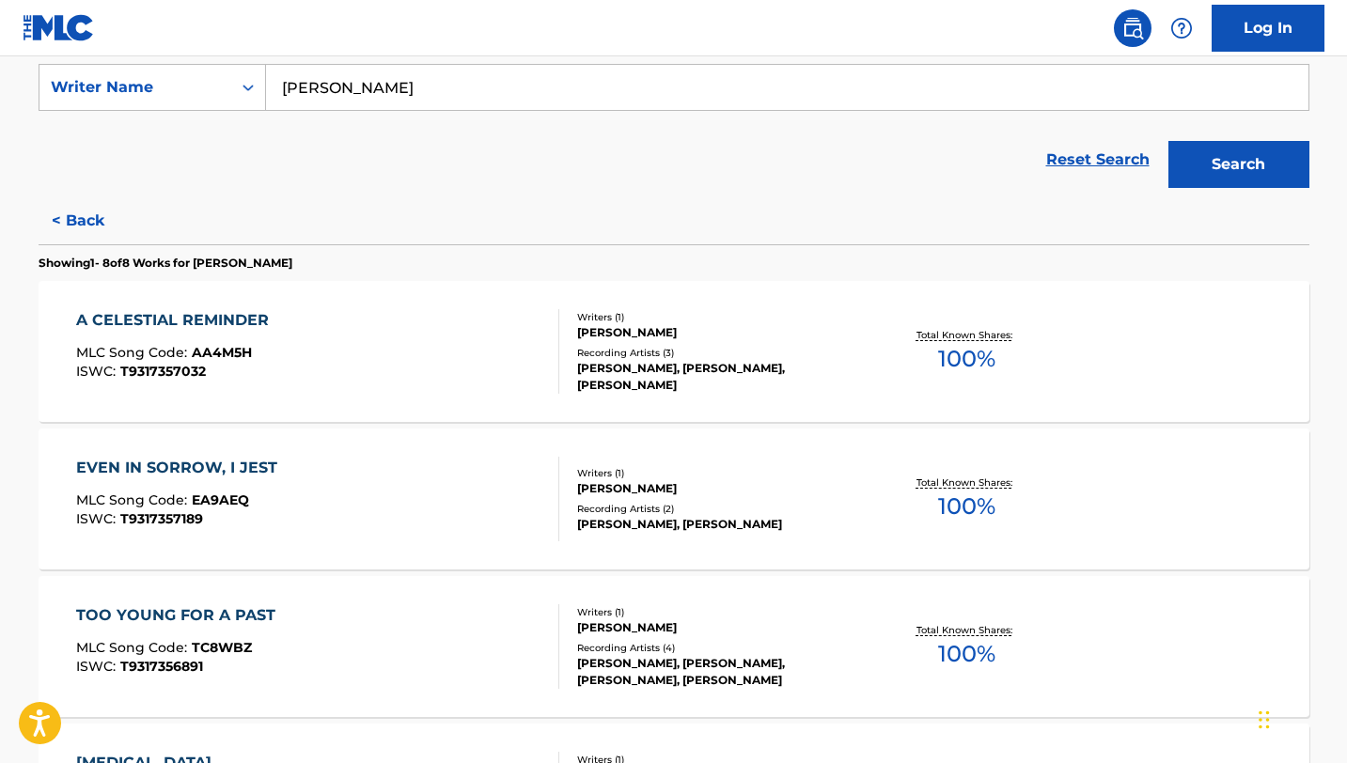
click at [448, 90] on input "[PERSON_NAME]" at bounding box center [787, 87] width 1042 height 45
click at [1168, 141] on button "Search" at bounding box center [1238, 164] width 141 height 47
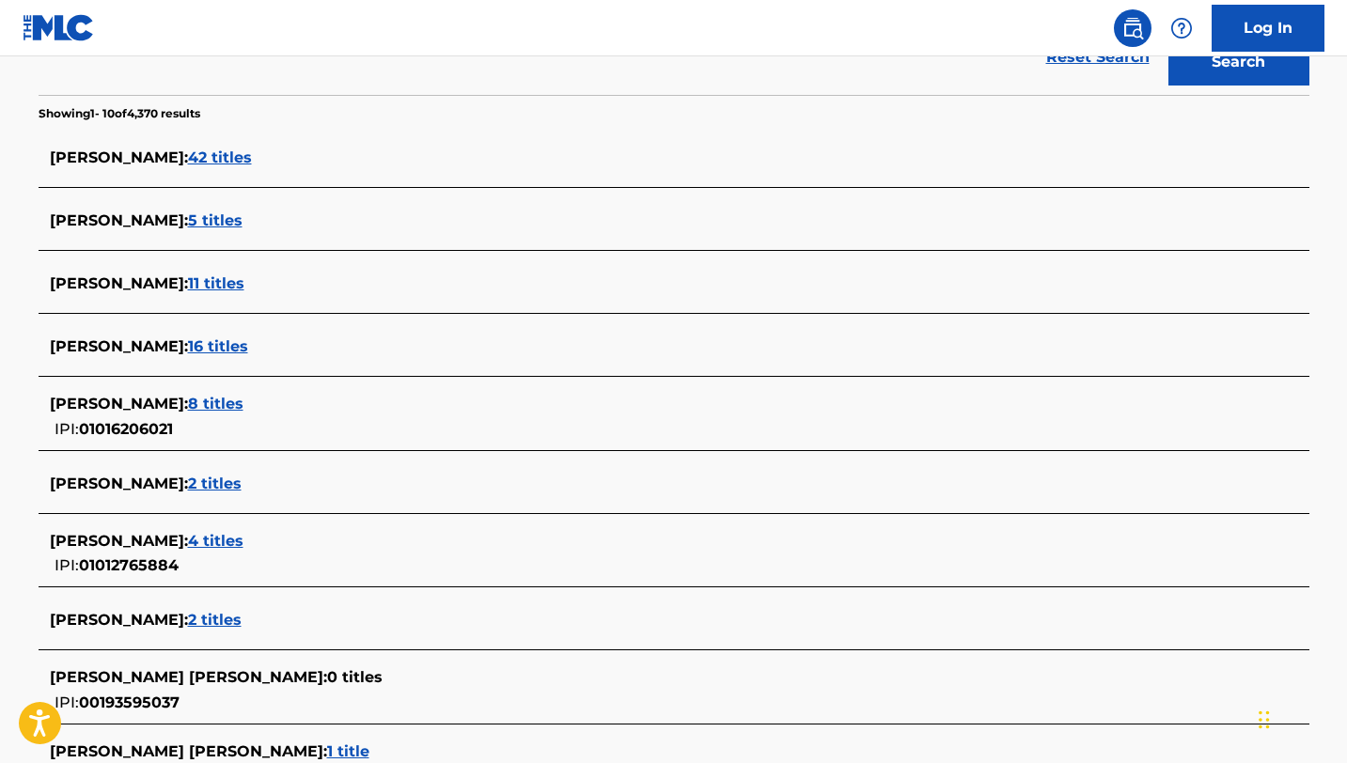
scroll to position [461, 0]
